Goal: Find specific page/section: Find specific page/section

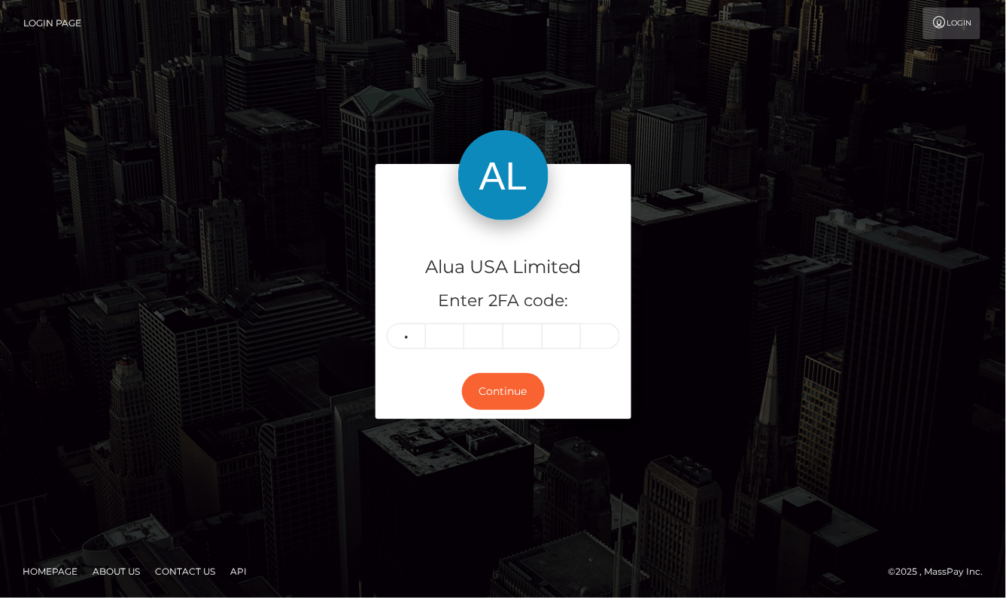
type input "7"
type input "6"
type input "8"
type input "1"
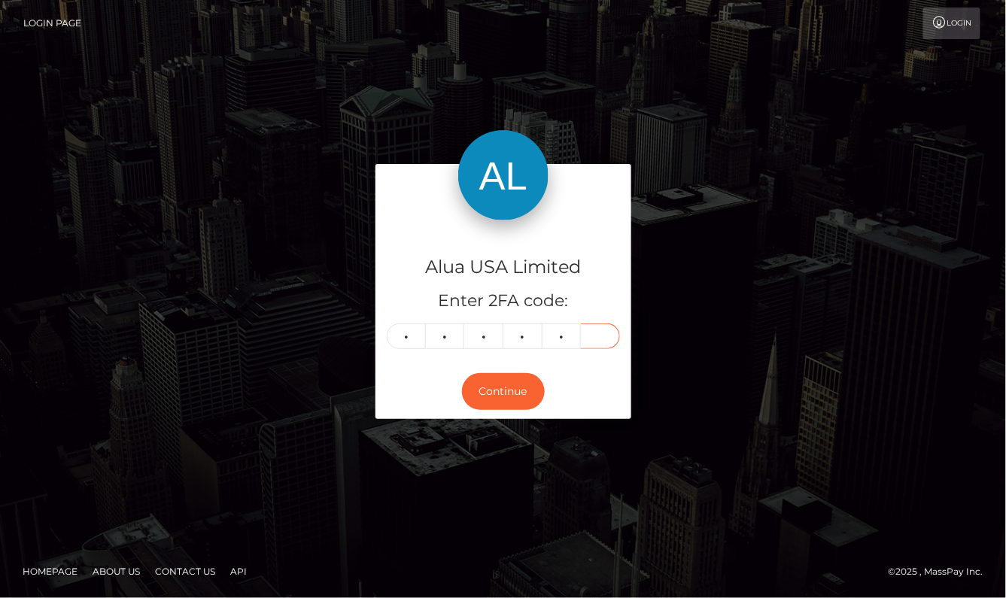
type input "6"
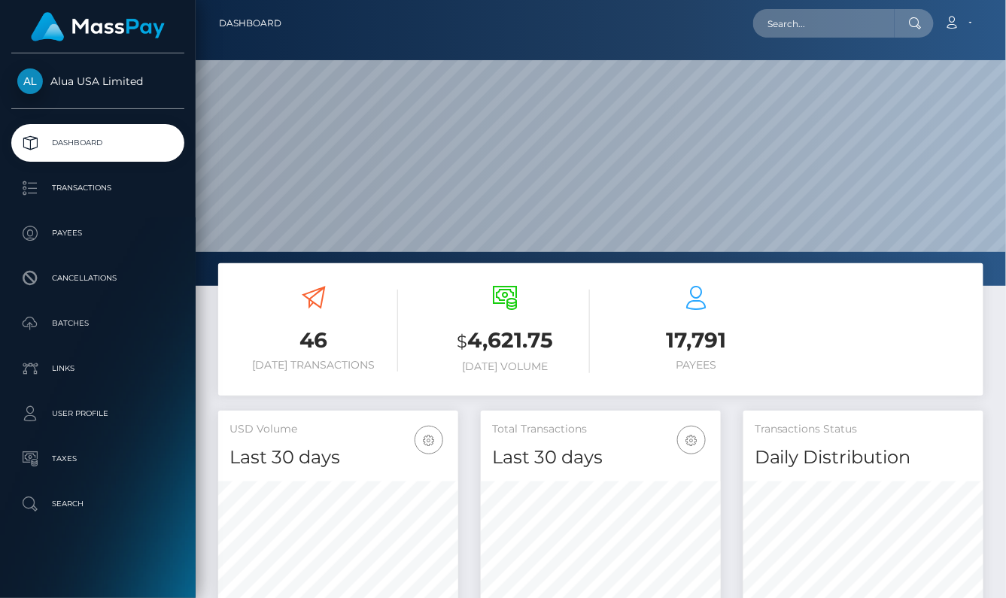
scroll to position [264, 241]
click at [806, 26] on input "text" at bounding box center [825, 23] width 142 height 29
paste input "602cdeaf76d1e725451738b3"
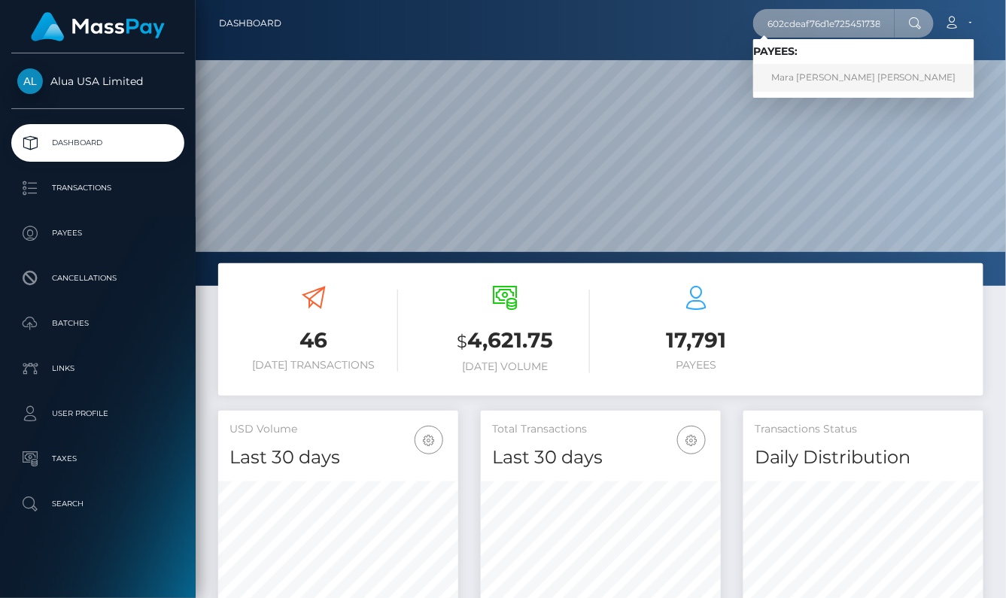
type input "602cdeaf76d1e725451738b3"
click at [808, 78] on link "Mara [PERSON_NAME] [PERSON_NAME]" at bounding box center [864, 78] width 221 height 28
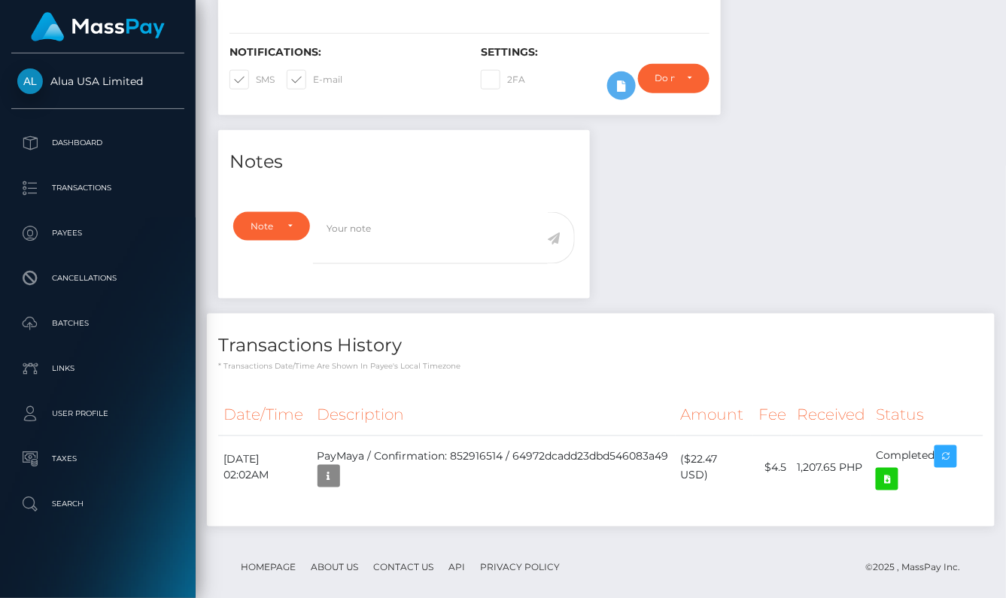
scroll to position [407, 0]
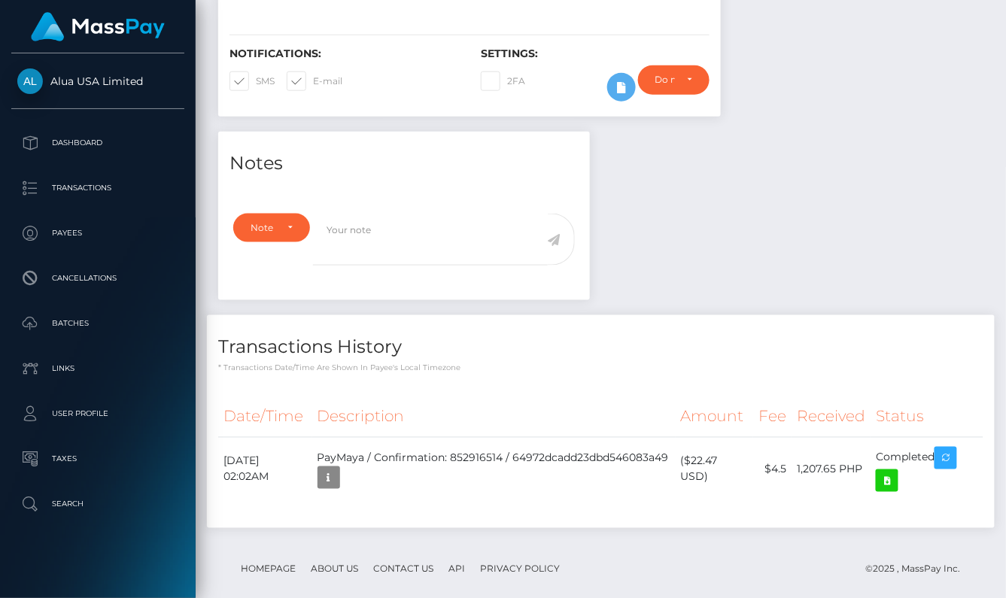
drag, startPoint x: 782, startPoint y: 191, endPoint x: 805, endPoint y: 300, distance: 110.9
click at [782, 195] on div "Notes Note Type Compliance Clear Compliance General Note Type" at bounding box center [601, 338] width 788 height 412
